Goal: Information Seeking & Learning: Learn about a topic

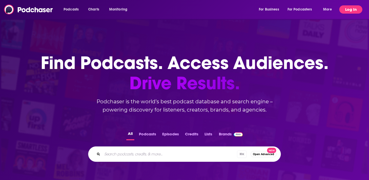
click at [346, 11] on button "Log In" at bounding box center [350, 9] width 23 height 8
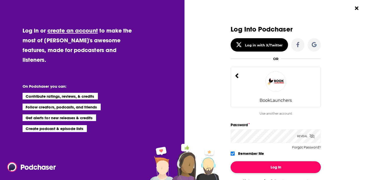
click at [281, 170] on button "Log In" at bounding box center [276, 167] width 90 height 12
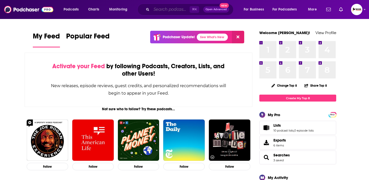
click at [171, 10] on input "Search podcasts, credits, & more..." at bounding box center [170, 9] width 38 height 8
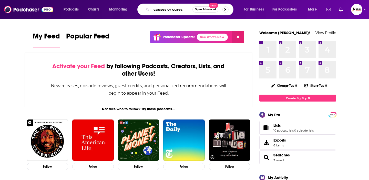
type input "causes or cures"
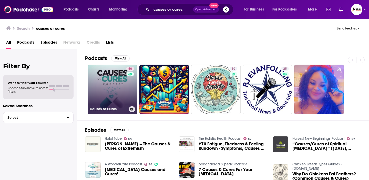
click at [120, 80] on link "50 Causes or Cures" at bounding box center [113, 90] width 50 height 50
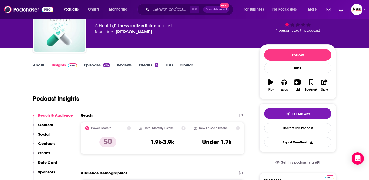
scroll to position [37, 0]
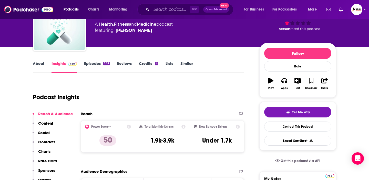
click at [44, 66] on link "About" at bounding box center [39, 67] width 12 height 12
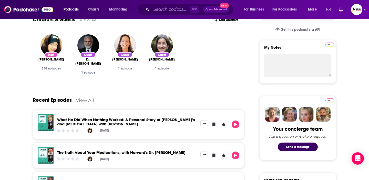
scroll to position [208, 0]
